Goal: Transaction & Acquisition: Subscribe to service/newsletter

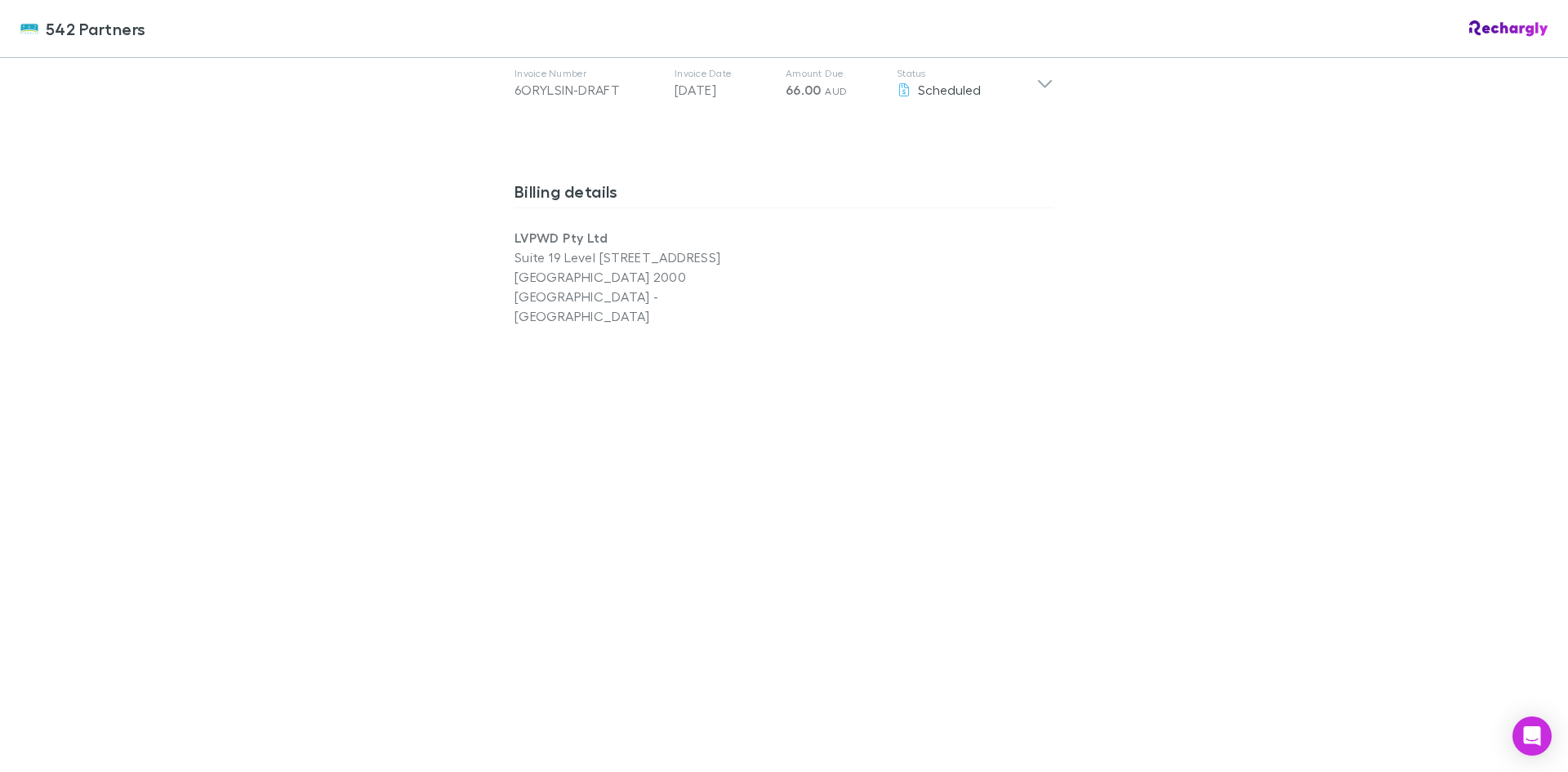
scroll to position [981, 0]
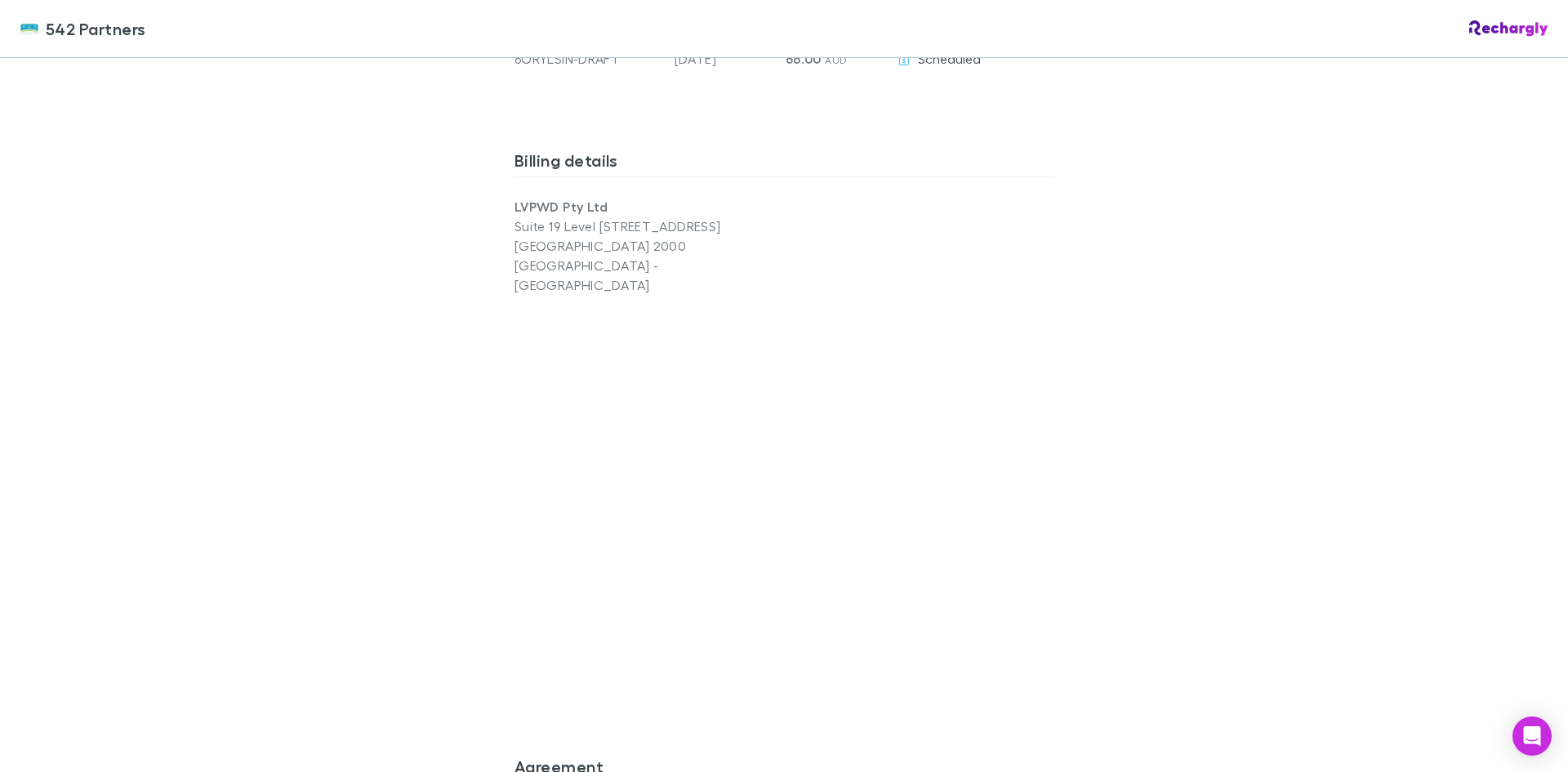
click at [1157, 427] on div "542 Partners 542 Partners Software subscriptions agreement 542 Partners has par…" at bounding box center [784, 386] width 1568 height 772
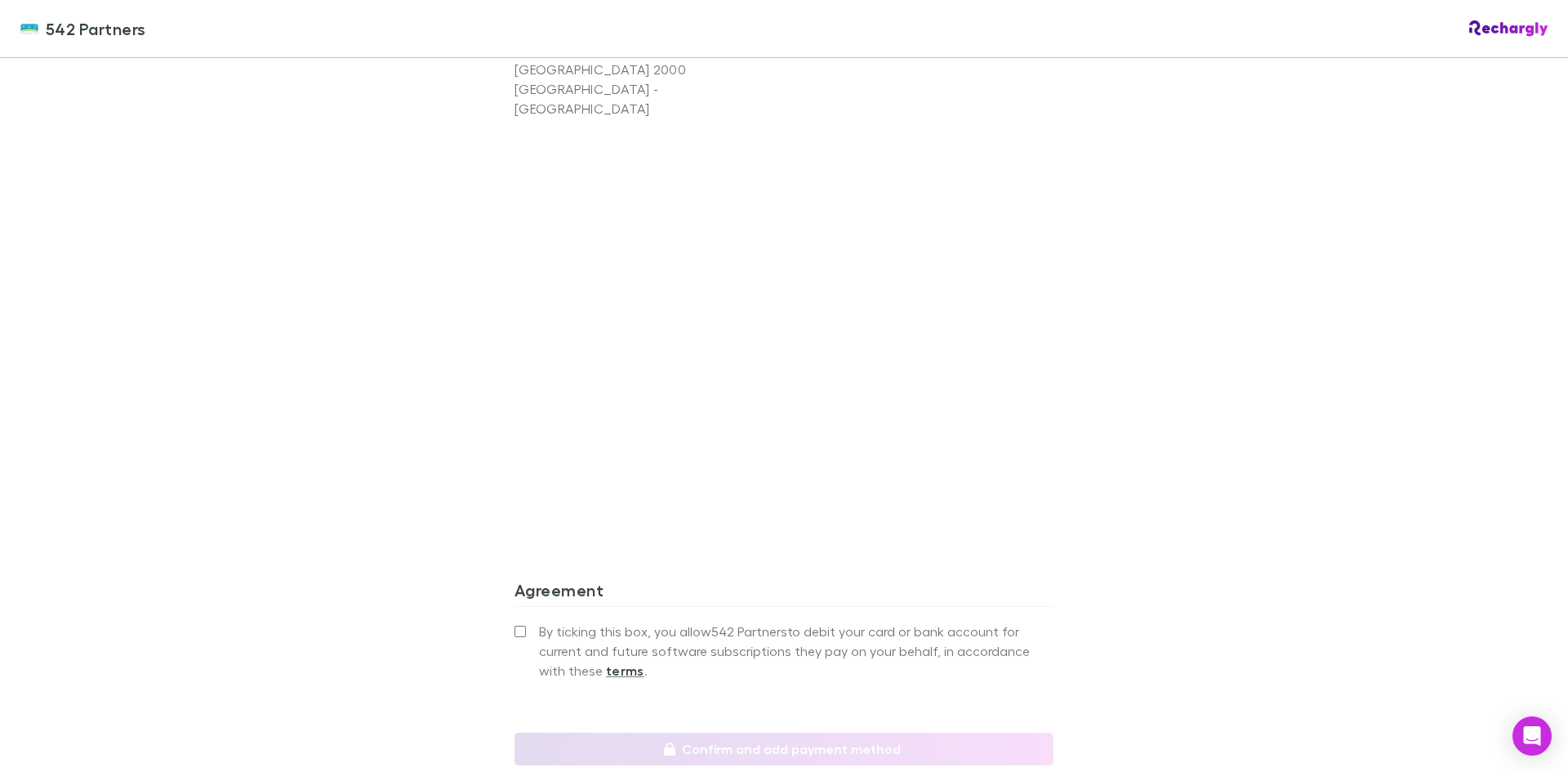
scroll to position [1225, 0]
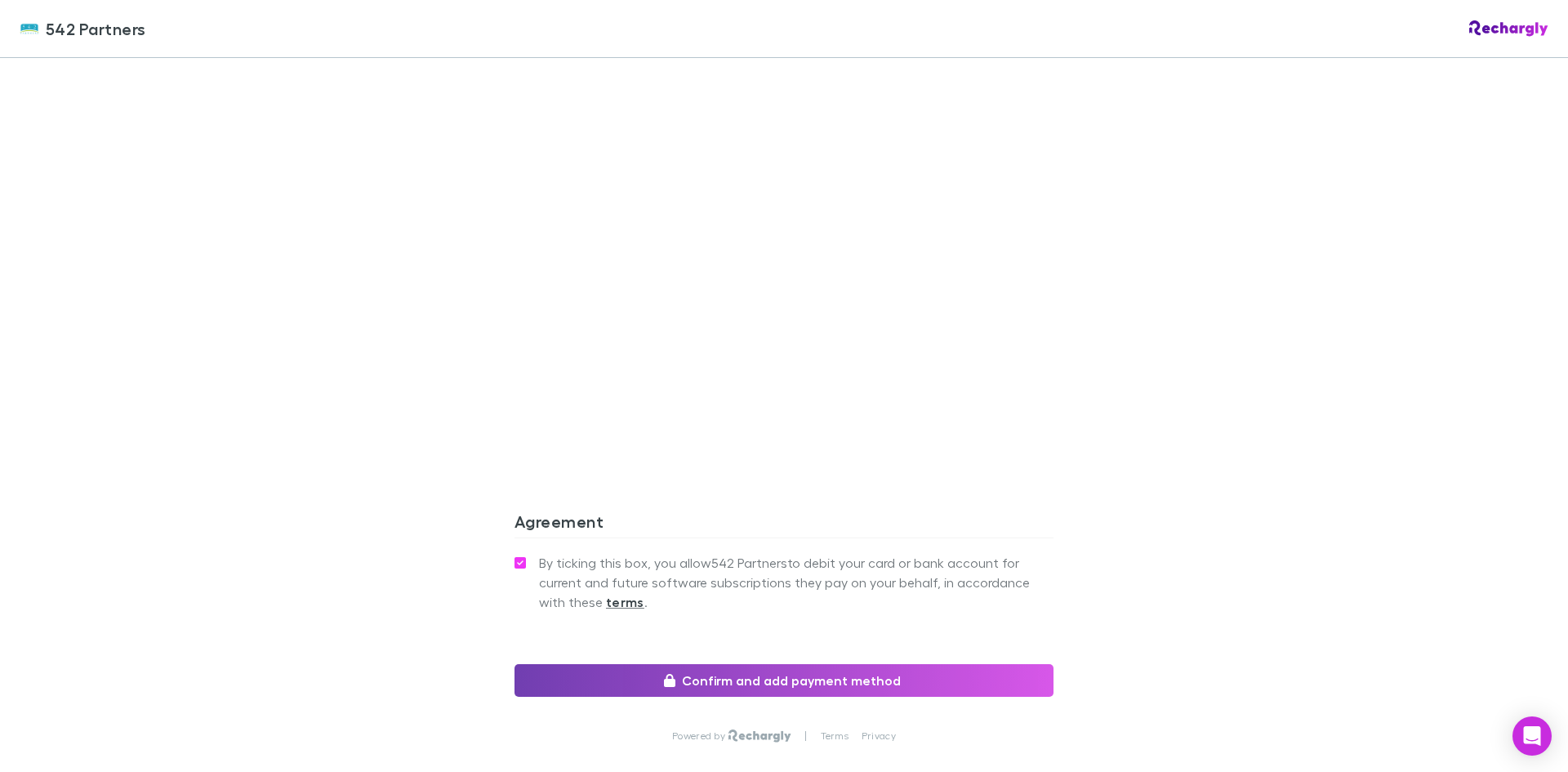
click at [779, 664] on button "Confirm and add payment method" at bounding box center [784, 680] width 539 height 32
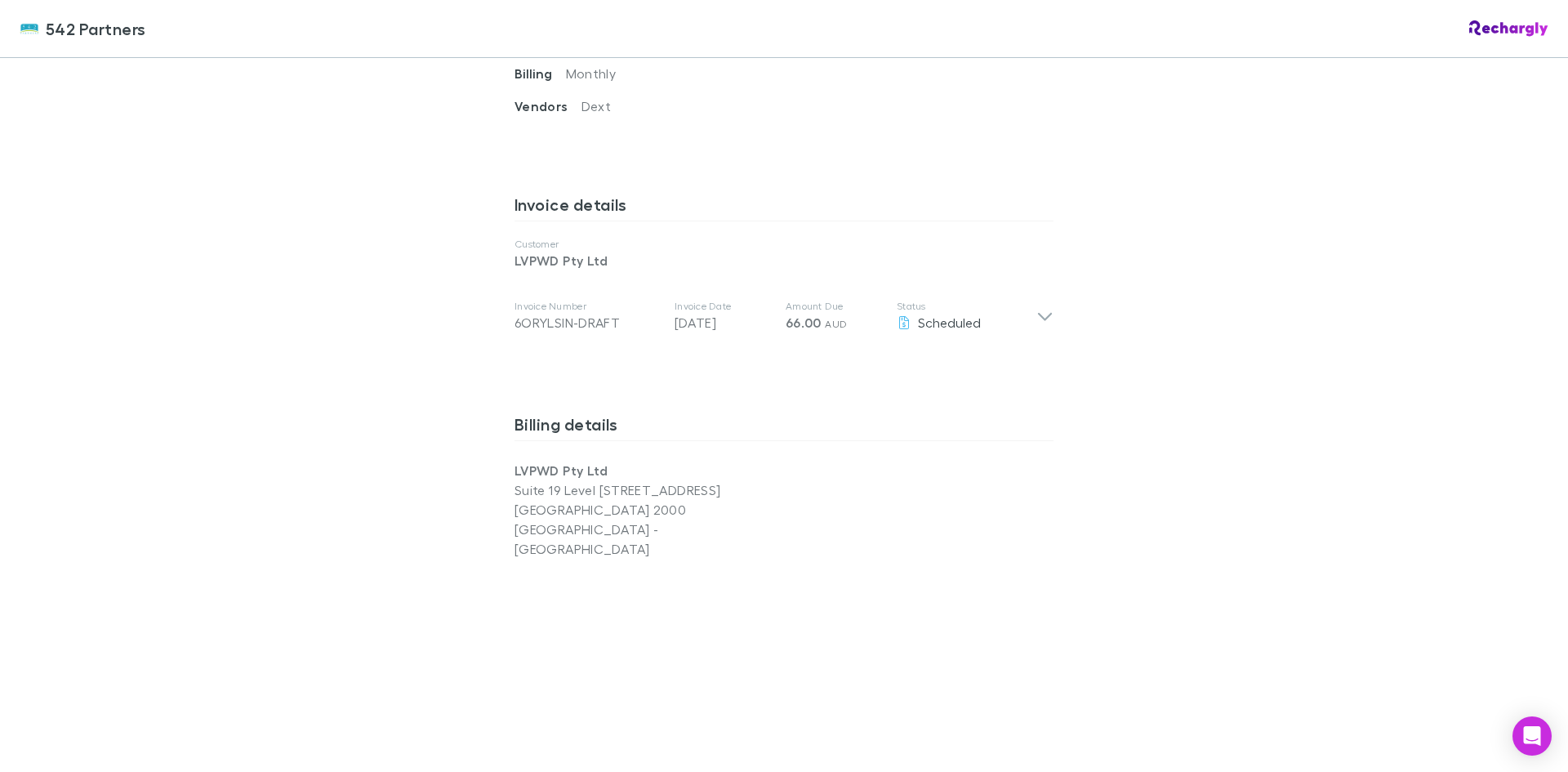
scroll to position [572, 0]
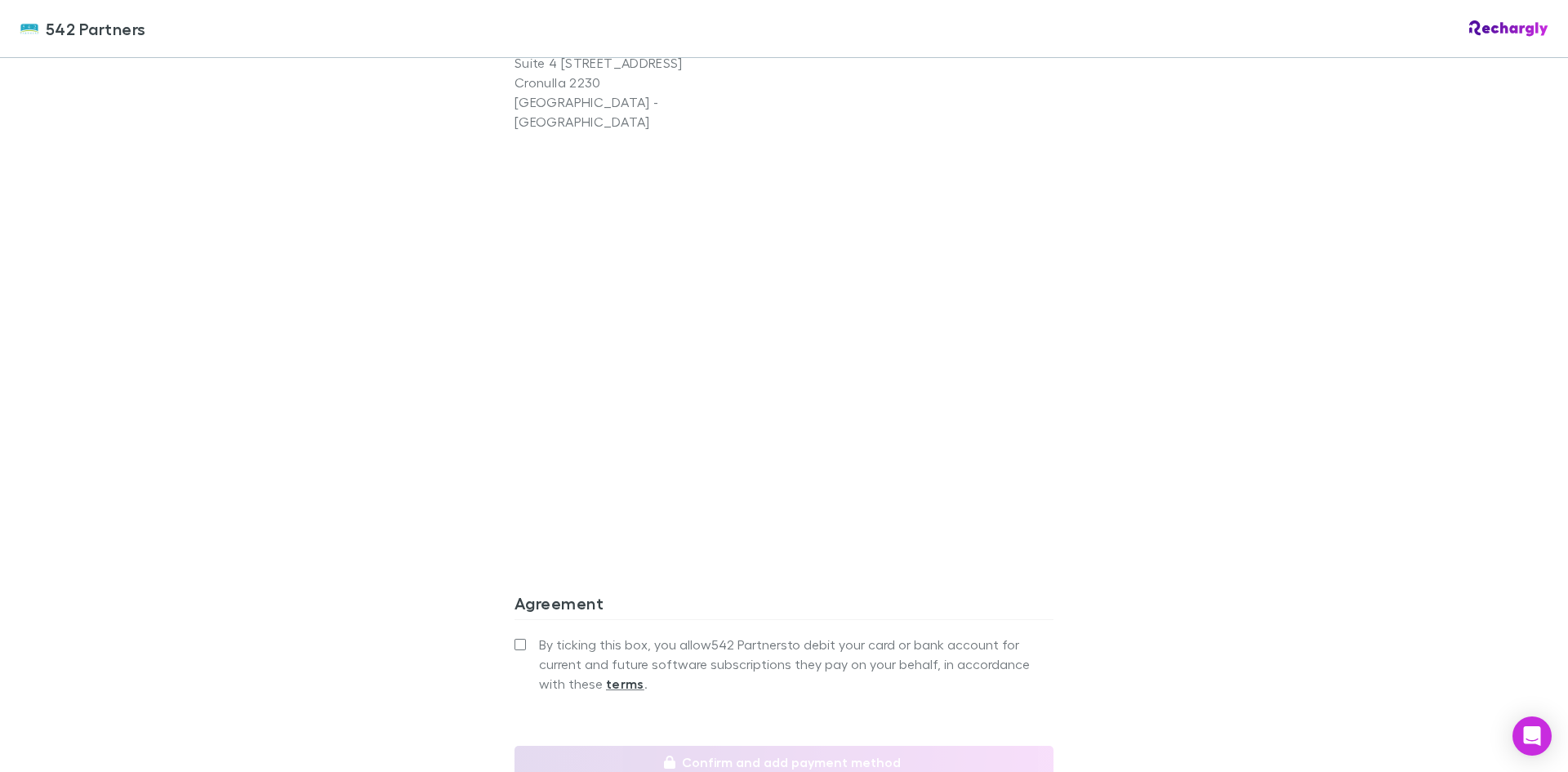
scroll to position [1308, 0]
